Goal: Complete application form

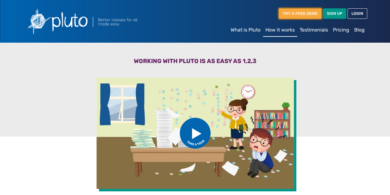
click at [306, 13] on link "TRY A FREE DEMO" at bounding box center [300, 13] width 43 height 10
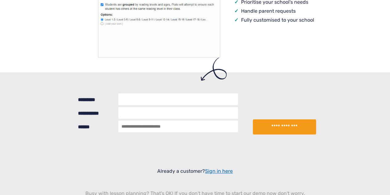
scroll to position [193, 0]
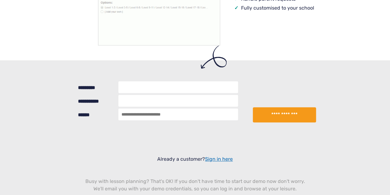
click at [174, 86] on input "*********" at bounding box center [178, 87] width 120 height 12
type input "**********"
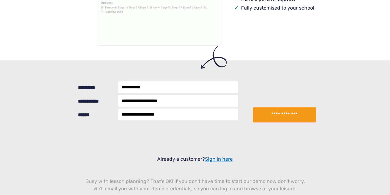
click at [133, 113] on input "**********" at bounding box center [178, 114] width 120 height 12
type input "**********"
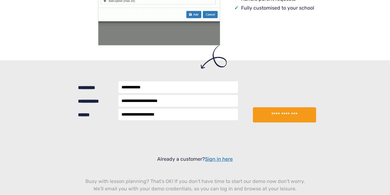
click at [277, 113] on button "**********" at bounding box center [284, 114] width 63 height 15
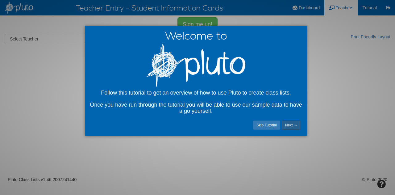
click at [290, 122] on link "Next →" at bounding box center [290, 124] width 19 height 9
select select "number:22601"
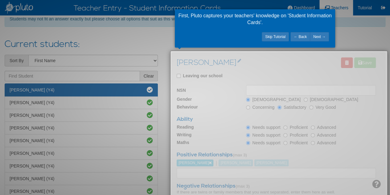
scroll to position [51, 0]
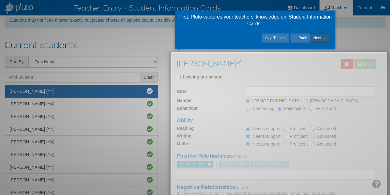
click at [318, 37] on link "Next →" at bounding box center [319, 37] width 19 height 9
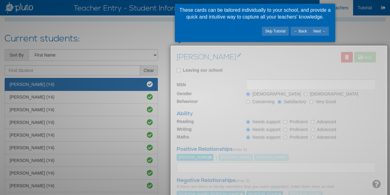
scroll to position [59, 0]
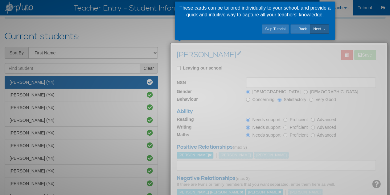
click at [320, 27] on link "Next →" at bounding box center [319, 28] width 19 height 9
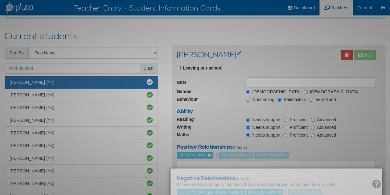
scroll to position [111, 0]
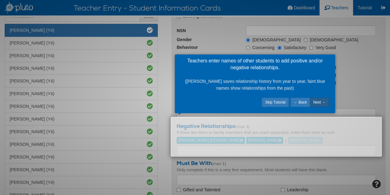
click at [315, 103] on link "Next →" at bounding box center [319, 101] width 19 height 9
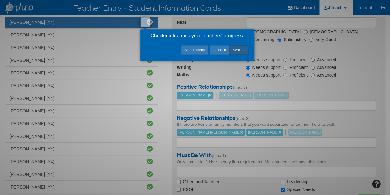
scroll to position [118, 0]
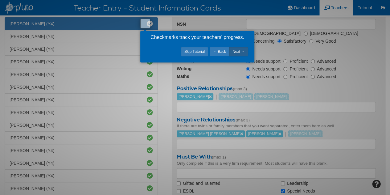
click at [239, 50] on link "Next →" at bounding box center [238, 51] width 19 height 9
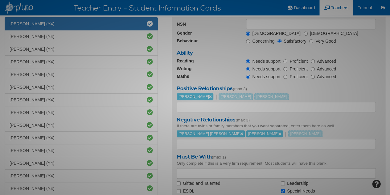
scroll to position [55, 0]
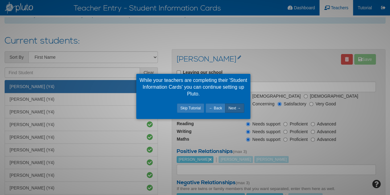
click at [237, 106] on link "Next →" at bounding box center [234, 107] width 19 height 9
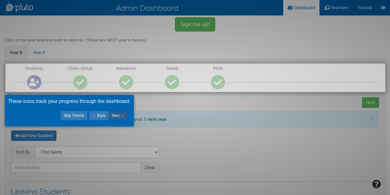
click at [118, 113] on link "Next →" at bounding box center [118, 115] width 19 height 9
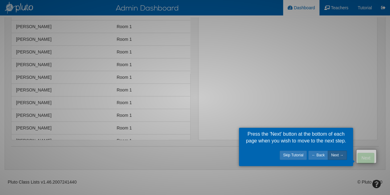
click at [337, 152] on link "Next →" at bounding box center [337, 154] width 19 height 9
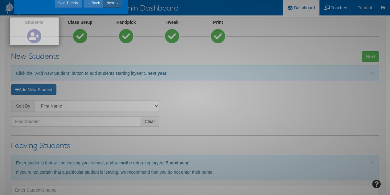
scroll to position [1, 0]
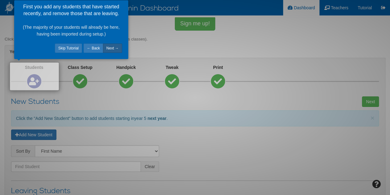
click at [114, 50] on link "Next →" at bounding box center [112, 47] width 19 height 9
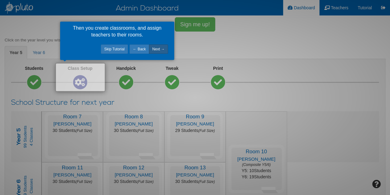
click at [164, 49] on link "Next →" at bounding box center [158, 48] width 19 height 9
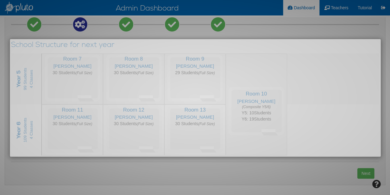
scroll to position [37, 0]
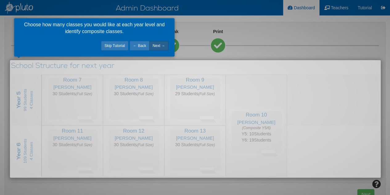
click at [162, 45] on link "Next →" at bounding box center [158, 45] width 19 height 9
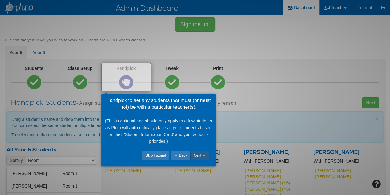
click at [197, 153] on link "Next →" at bounding box center [199, 154] width 19 height 9
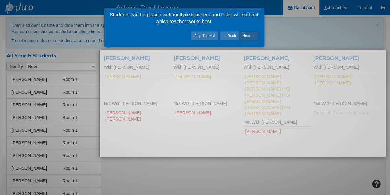
scroll to position [84, 0]
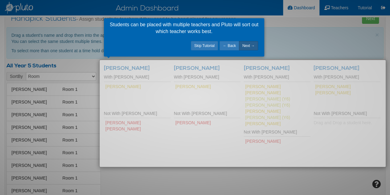
click at [252, 45] on link "Next →" at bounding box center [248, 45] width 19 height 9
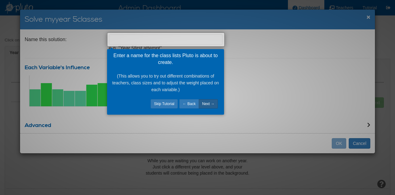
click at [207, 104] on link "Next →" at bounding box center [208, 103] width 19 height 9
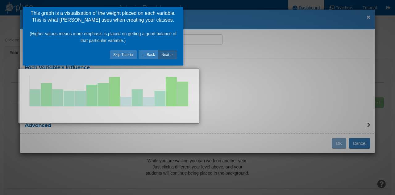
click at [168, 54] on link "Next →" at bounding box center [167, 54] width 19 height 9
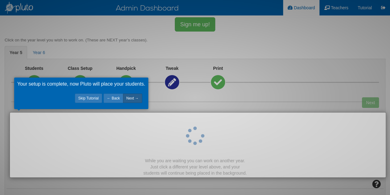
click at [135, 98] on link "Next →" at bounding box center [132, 97] width 19 height 9
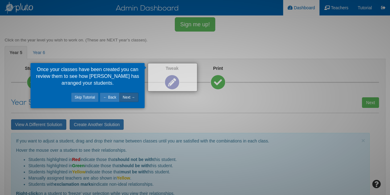
click at [130, 94] on link "Next →" at bounding box center [128, 96] width 19 height 9
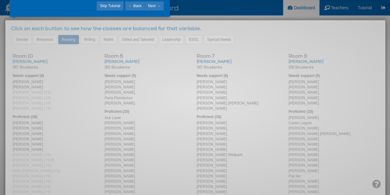
scroll to position [232, 0]
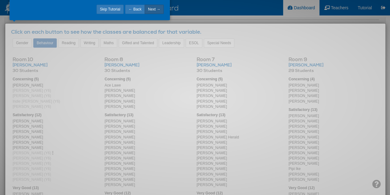
click at [157, 7] on link "Next →" at bounding box center [154, 9] width 19 height 9
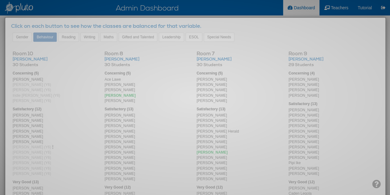
scroll to position [189, 0]
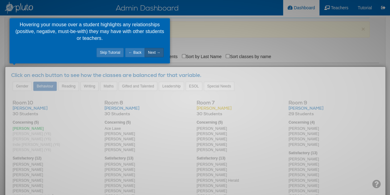
click at [159, 54] on link "Next →" at bounding box center [154, 52] width 19 height 9
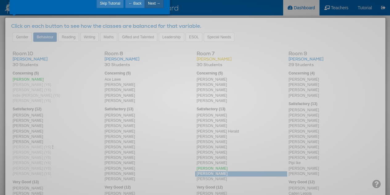
scroll to position [175, 0]
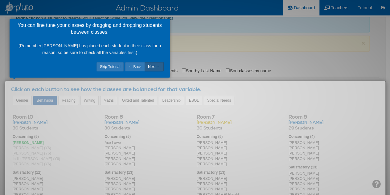
click at [159, 63] on link "Next →" at bounding box center [154, 66] width 19 height 9
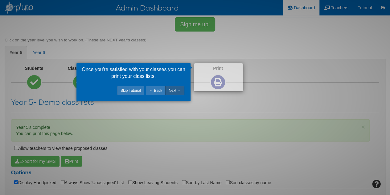
click at [175, 89] on link "Next →" at bounding box center [174, 90] width 19 height 9
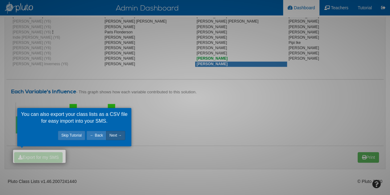
click at [119, 134] on link "Next →" at bounding box center [115, 134] width 19 height 9
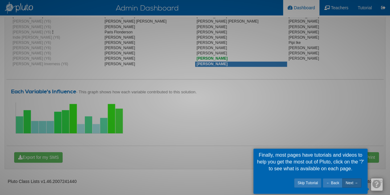
scroll to position [130, 0]
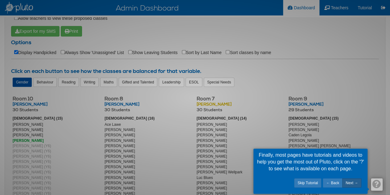
click at [352, 183] on link "Next →" at bounding box center [351, 182] width 19 height 9
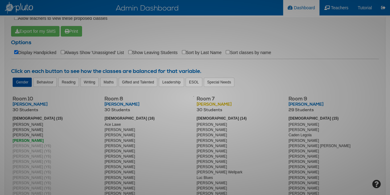
scroll to position [52, 0]
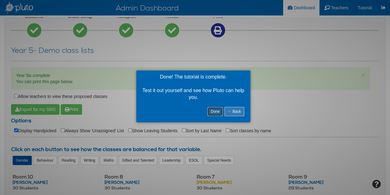
click at [217, 112] on link "Done" at bounding box center [215, 111] width 16 height 9
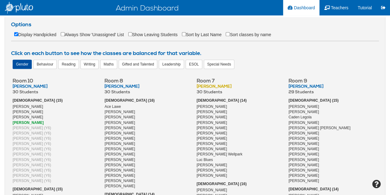
scroll to position [215, 0]
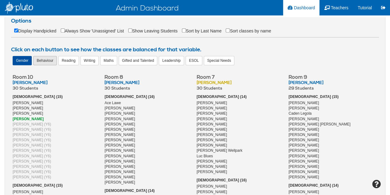
click at [51, 59] on div "Behaviour" at bounding box center [44, 60] width 23 height 9
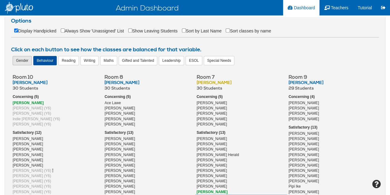
click at [21, 59] on div "Gender" at bounding box center [22, 60] width 19 height 9
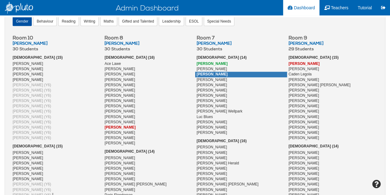
scroll to position [256, 0]
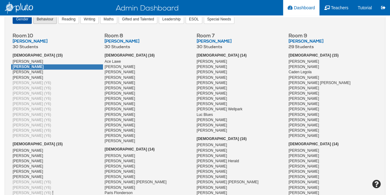
click at [40, 20] on div "Behaviour" at bounding box center [44, 18] width 23 height 9
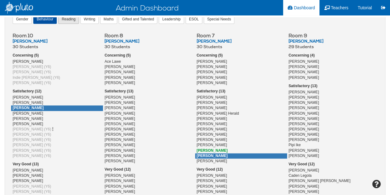
click at [69, 19] on div "Reading" at bounding box center [68, 18] width 21 height 9
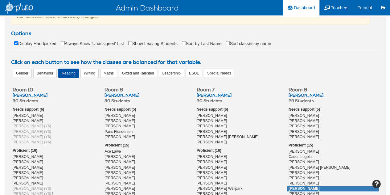
scroll to position [201, 0]
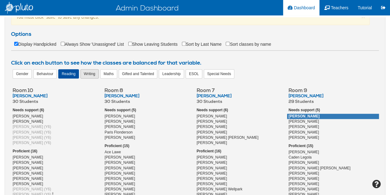
click at [86, 72] on div "Writing" at bounding box center [89, 73] width 18 height 9
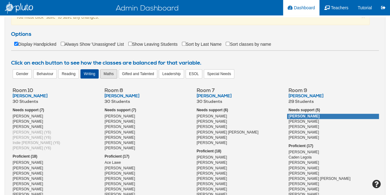
click at [113, 74] on div "Maths" at bounding box center [108, 73] width 17 height 9
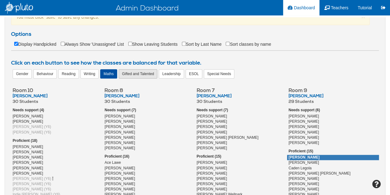
click at [135, 74] on div "Gifted and Talented" at bounding box center [138, 73] width 39 height 9
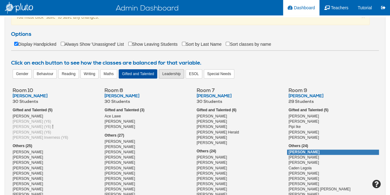
click at [171, 70] on div "Leadership" at bounding box center [171, 73] width 25 height 9
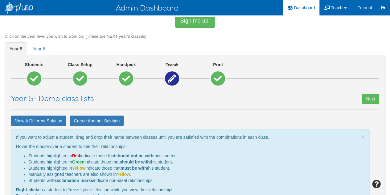
scroll to position [0, 0]
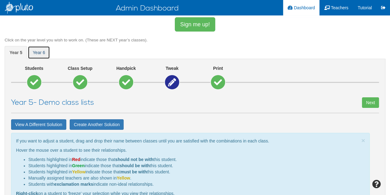
click at [38, 52] on span "year 6" at bounding box center [39, 52] width 12 height 5
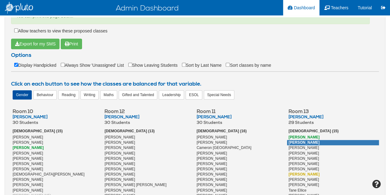
scroll to position [96, 0]
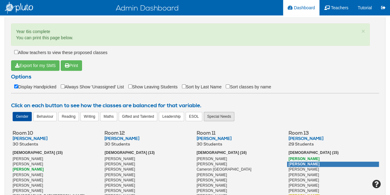
click at [215, 115] on div "Special Needs" at bounding box center [219, 116] width 31 height 9
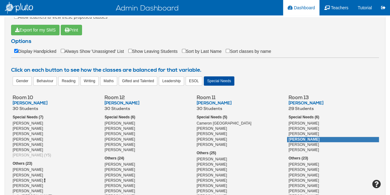
scroll to position [128, 0]
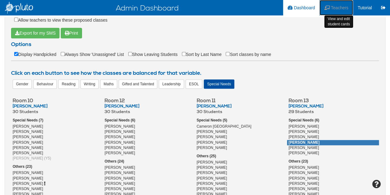
click at [339, 10] on span "Teachers" at bounding box center [340, 7] width 18 height 5
click at [334, 6] on span "Teachers" at bounding box center [340, 7] width 18 height 5
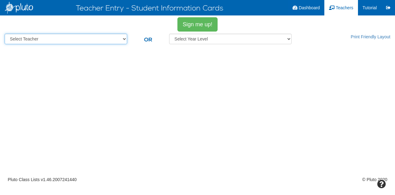
click at [116, 35] on select "Select Teacher [PERSON_NAME] DemoTeacher [PERSON_NAME] [PERSON_NAME] [PERSON_NA…" at bounding box center [66, 39] width 122 height 10
select select "number:22604"
click at [5, 34] on select "Select Teacher [PERSON_NAME] DemoTeacher [PERSON_NAME] [PERSON_NAME] [PERSON_NA…" at bounding box center [66, 39] width 122 height 10
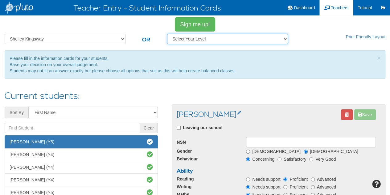
click at [189, 39] on select "Select year level 4 5 6" at bounding box center [227, 39] width 121 height 10
select select "4"
click at [169, 34] on select "Select year level 4 5 6" at bounding box center [227, 39] width 121 height 10
select select
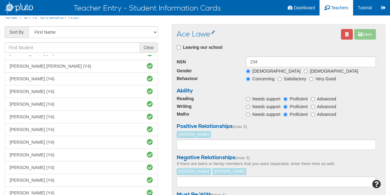
scroll to position [86, 0]
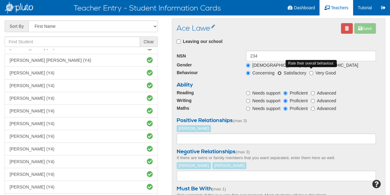
click at [281, 71] on input "Satisfactory" at bounding box center [279, 73] width 4 height 4
radio input "true"
radio input "false"
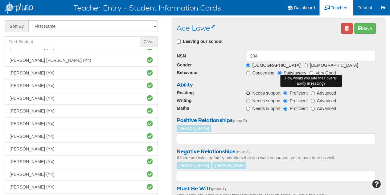
click at [247, 93] on input "Needs support" at bounding box center [248, 93] width 4 height 4
radio input "true"
radio input "false"
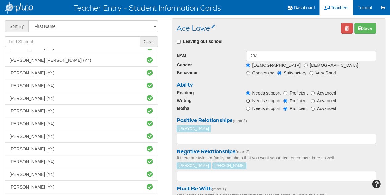
click at [247, 101] on input "Needs support" at bounding box center [248, 101] width 4 height 4
radio input "true"
radio input "false"
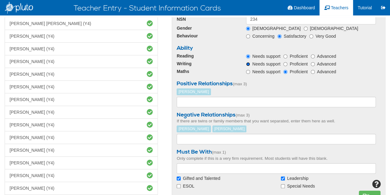
scroll to position [125, 0]
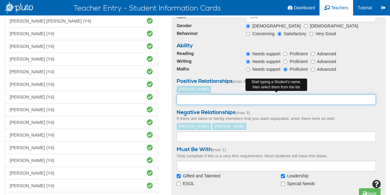
click at [250, 96] on input "text" at bounding box center [276, 99] width 199 height 10
click at [227, 99] on input "text" at bounding box center [276, 99] width 199 height 10
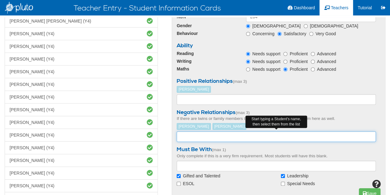
click at [227, 135] on input "text" at bounding box center [276, 136] width 199 height 10
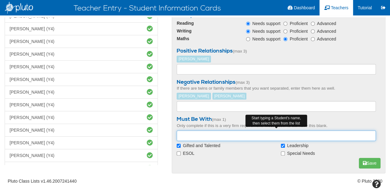
click at [190, 133] on input "text" at bounding box center [276, 135] width 199 height 10
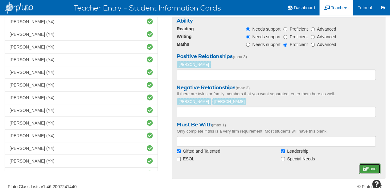
click at [367, 169] on button "Save" at bounding box center [370, 168] width 22 height 10
type input "9086"
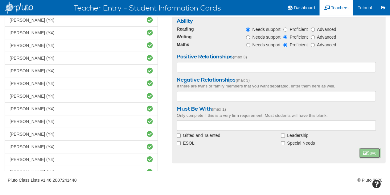
scroll to position [0, 0]
